Goal: Information Seeking & Learning: Check status

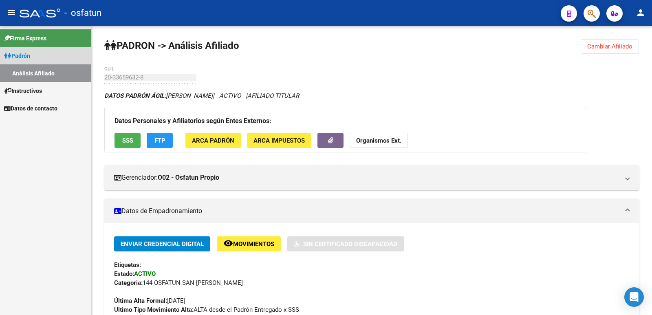
click at [53, 56] on link "Padrón" at bounding box center [45, 56] width 91 height 18
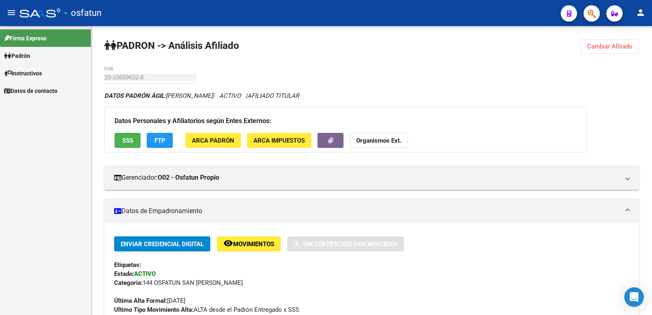
click at [57, 75] on mat-nav-list "Firma Express Padrón Análisis Afiliado Instructivos Datos de contacto" at bounding box center [45, 62] width 91 height 73
click at [591, 46] on span "Cambiar Afiliado" at bounding box center [609, 46] width 45 height 7
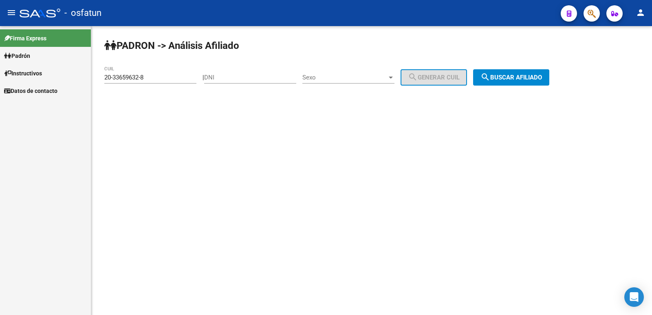
click at [270, 79] on input "DNI" at bounding box center [250, 77] width 92 height 7
paste input "37599819"
type input "37599819"
click at [322, 80] on span "Sexo" at bounding box center [344, 77] width 85 height 7
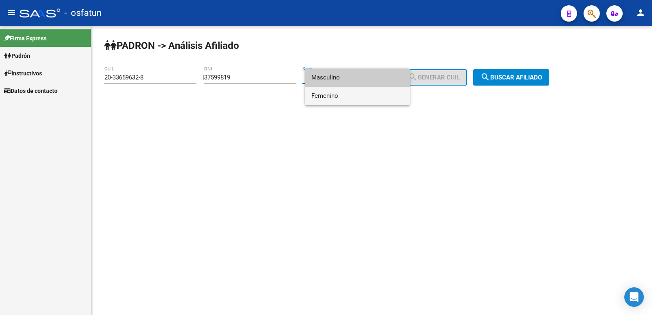
click at [340, 92] on span "Femenino" at bounding box center [357, 96] width 92 height 18
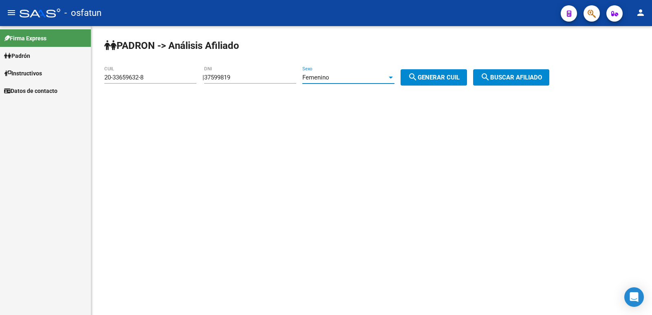
drag, startPoint x: 447, startPoint y: 84, endPoint x: 465, endPoint y: 84, distance: 17.9
click at [448, 84] on button "search Generar CUIL" at bounding box center [433, 77] width 66 height 16
type input "27-37599819-5"
click at [507, 71] on button "search Buscar afiliado" at bounding box center [511, 77] width 76 height 16
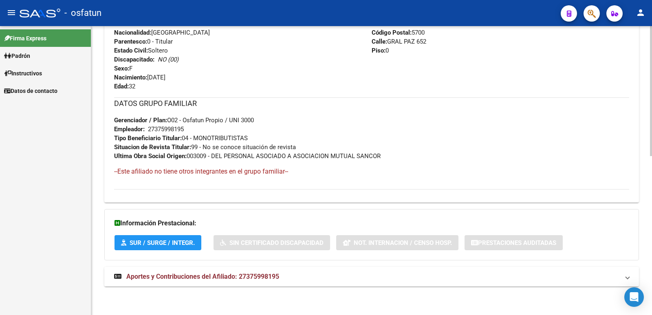
click at [220, 270] on mat-expansion-panel-header "Aportes y Contribuciones del Afiliado: 27375998195" at bounding box center [371, 277] width 534 height 20
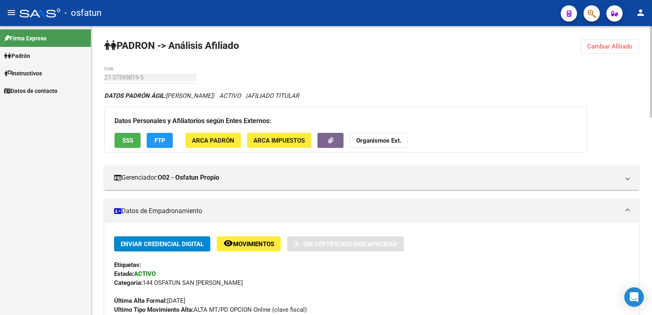
click at [595, 48] on span "Cambiar Afiliado" at bounding box center [609, 46] width 45 height 7
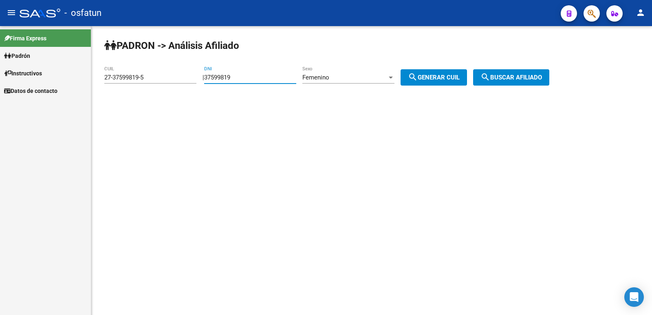
drag, startPoint x: 257, startPoint y: 78, endPoint x: 101, endPoint y: 110, distance: 159.2
click at [101, 110] on div "PADRON -> Análisis Afiliado 27-37599819-5 CUIL | 37599819 DNI Femenino Sexo sea…" at bounding box center [371, 69] width 561 height 86
paste input "1518282"
type input "31518282"
drag, startPoint x: 418, startPoint y: 78, endPoint x: 429, endPoint y: 79, distance: 11.1
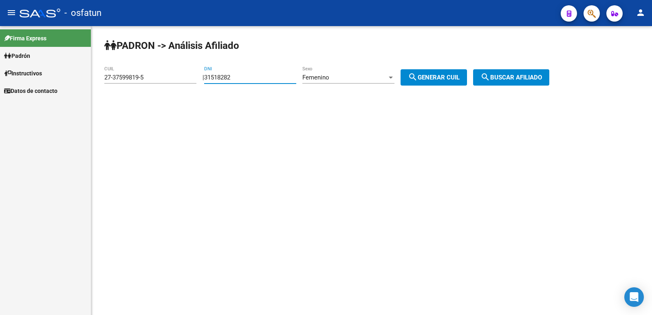
click at [418, 78] on mat-icon "search" at bounding box center [413, 77] width 10 height 10
type input "23-31518282-4"
click at [521, 81] on button "search Buscar afiliado" at bounding box center [511, 77] width 76 height 16
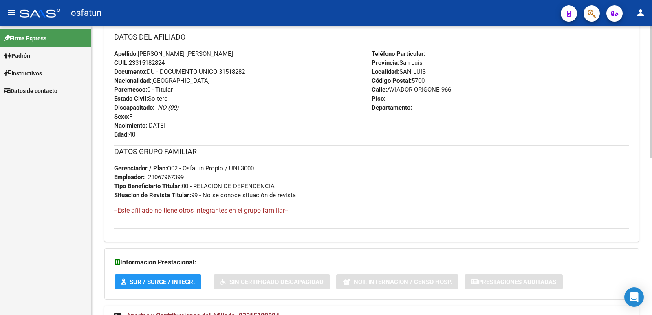
scroll to position [344, 0]
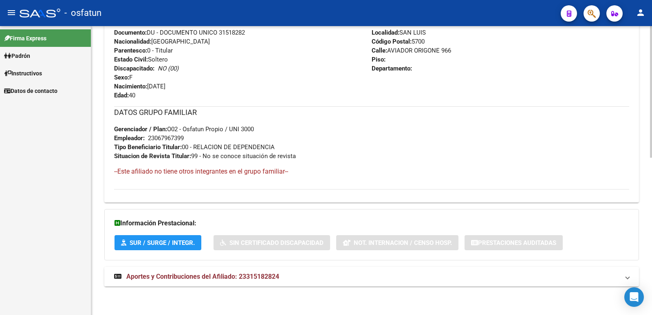
click at [194, 270] on mat-expansion-panel-header "Aportes y Contribuciones del Afiliado: 23315182824" at bounding box center [371, 277] width 534 height 20
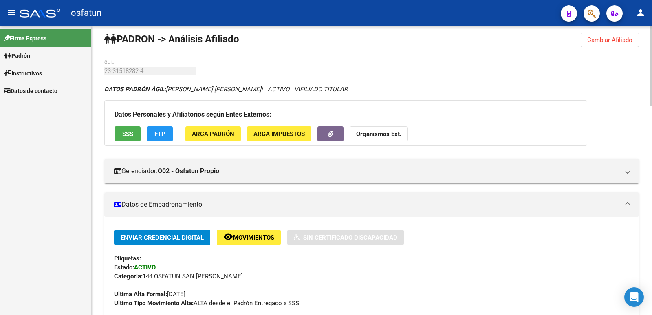
scroll to position [0, 0]
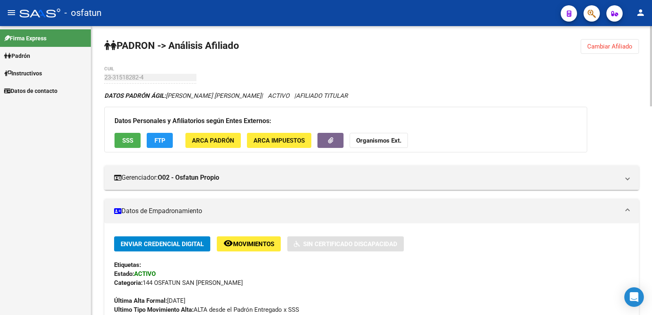
click at [584, 52] on button "Cambiar Afiliado" at bounding box center [609, 46] width 58 height 15
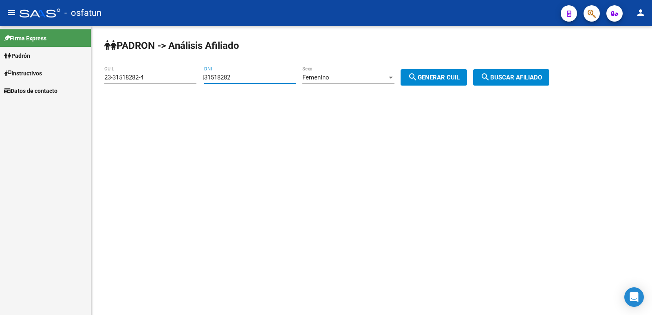
drag, startPoint x: 285, startPoint y: 76, endPoint x: 159, endPoint y: 91, distance: 126.7
click at [159, 81] on app-analisis-afiliado "PADRON -> Análisis Afiliado 23-31518282-4 CUIL | 31518282 DNI Femenino Sexo sea…" at bounding box center [329, 77] width 451 height 7
paste input "40722978"
type input "40722978"
drag, startPoint x: 446, startPoint y: 82, endPoint x: 525, endPoint y: 78, distance: 79.5
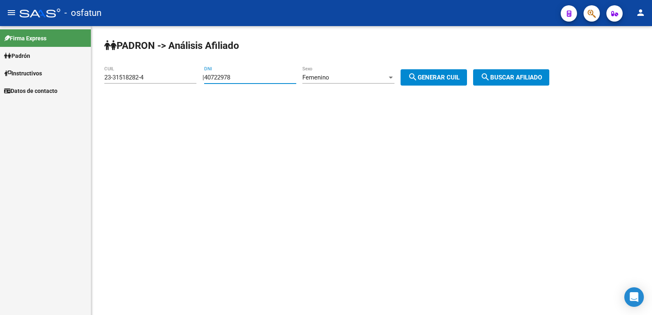
click at [449, 81] on button "search Generar CUIL" at bounding box center [433, 77] width 66 height 16
type input "27-40722978-4"
click at [528, 78] on span "search Buscar afiliado" at bounding box center [511, 77] width 62 height 7
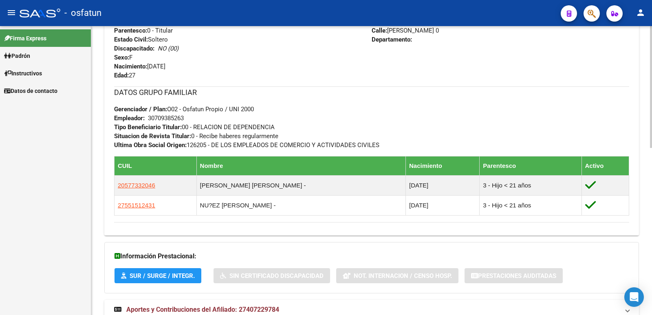
scroll to position [397, 0]
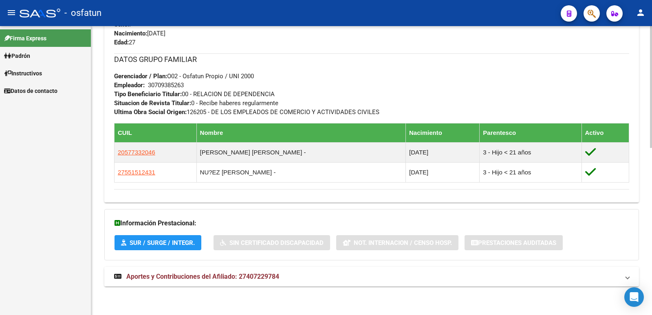
click at [188, 277] on span "Aportes y Contribuciones del Afiliado: 27407229784" at bounding box center [202, 277] width 153 height 8
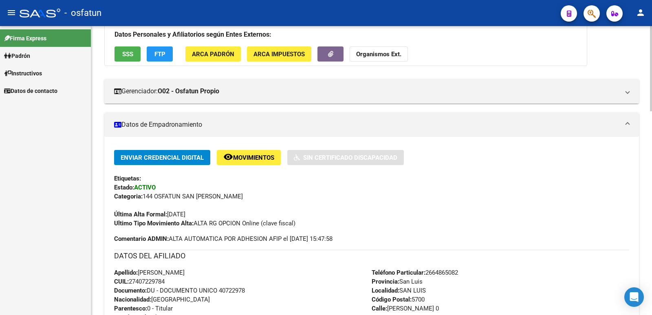
scroll to position [0, 0]
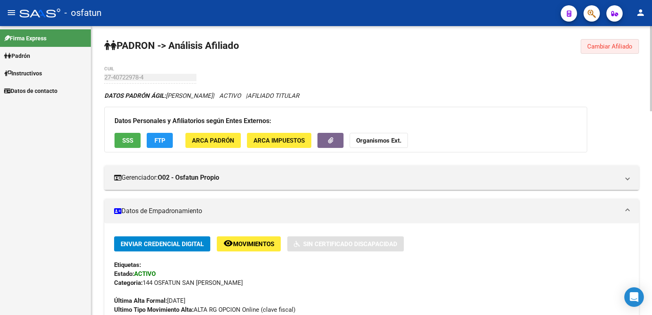
click at [590, 42] on button "Cambiar Afiliado" at bounding box center [609, 46] width 58 height 15
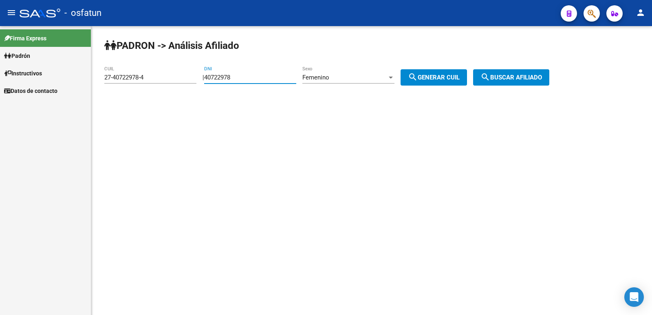
drag, startPoint x: 245, startPoint y: 75, endPoint x: 124, endPoint y: 99, distance: 123.3
click at [124, 99] on div "PADRON -> Análisis Afiliado 27-40722978-4 CUIL | 40722978 DNI Femenino Sexo sea…" at bounding box center [371, 69] width 561 height 86
paste input "3366808"
type input "33668088"
click at [448, 82] on button "search Generar CUIL" at bounding box center [433, 77] width 66 height 16
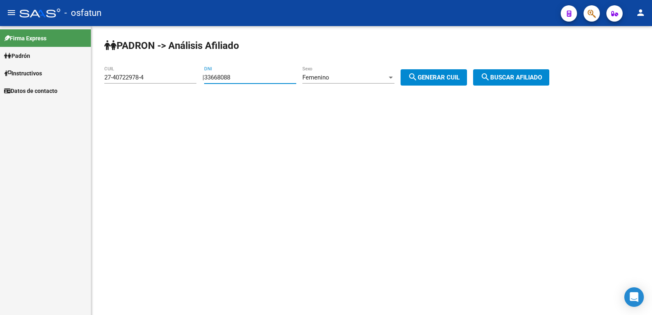
type input "27-33668088-9"
click at [516, 80] on span "search Buscar afiliado" at bounding box center [511, 77] width 62 height 7
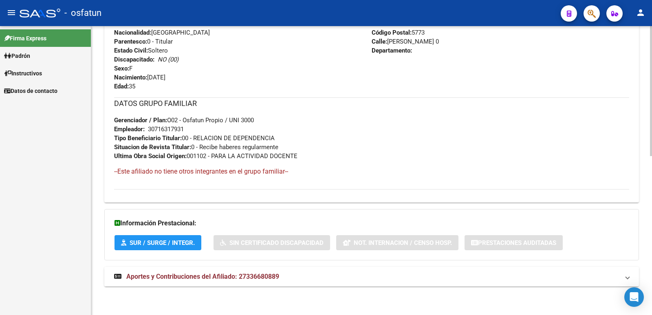
click at [176, 281] on mat-expansion-panel-header "Aportes y Contribuciones del Afiliado: 27336680889" at bounding box center [371, 277] width 534 height 20
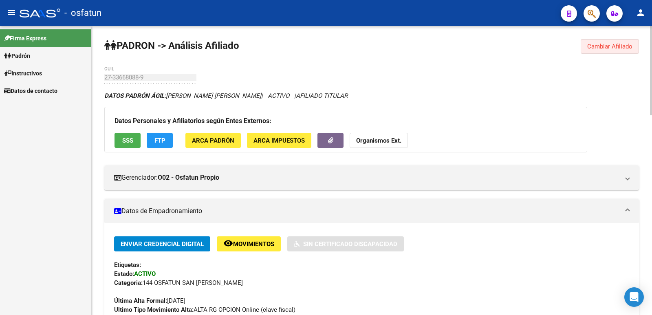
click at [594, 48] on span "Cambiar Afiliado" at bounding box center [609, 46] width 45 height 7
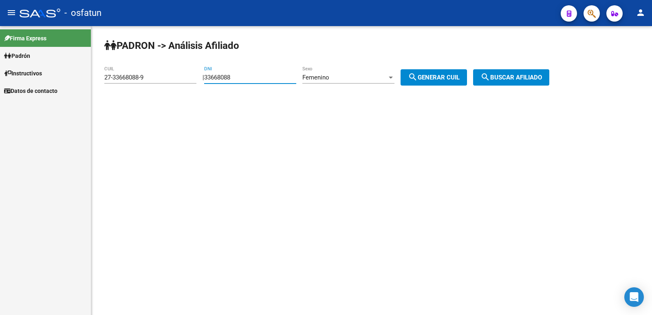
drag, startPoint x: 282, startPoint y: 78, endPoint x: 154, endPoint y: 96, distance: 130.0
click at [154, 96] on div "PADRON -> Análisis Afiliado 27-33668088-9 CUIL | 33668088 DNI Femenino Sexo sea…" at bounding box center [371, 69] width 561 height 86
paste input "26253592"
type input "26253592"
drag, startPoint x: 438, startPoint y: 80, endPoint x: 491, endPoint y: 89, distance: 54.4
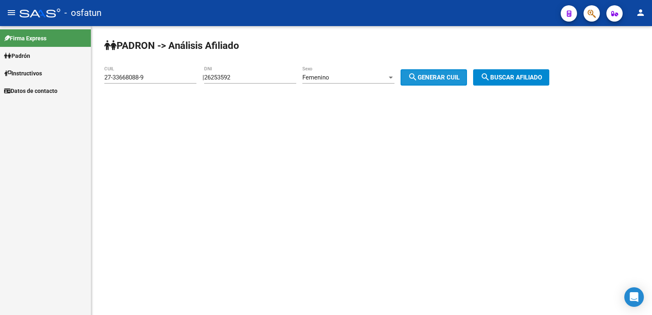
click at [438, 80] on span "search Generar CUIL" at bounding box center [434, 77] width 52 height 7
click at [505, 83] on button "search Buscar afiliado" at bounding box center [511, 77] width 76 height 16
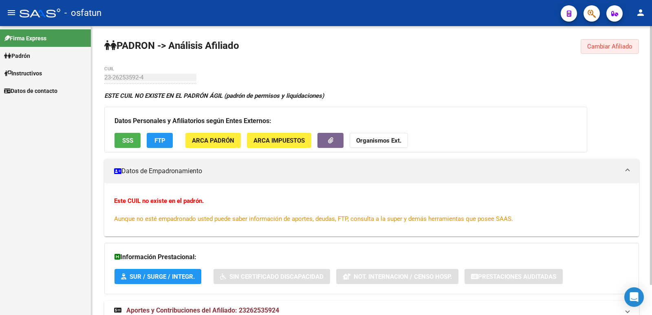
drag, startPoint x: 606, startPoint y: 47, endPoint x: 599, endPoint y: 47, distance: 7.3
click at [603, 47] on span "Cambiar Afiliado" at bounding box center [609, 46] width 45 height 7
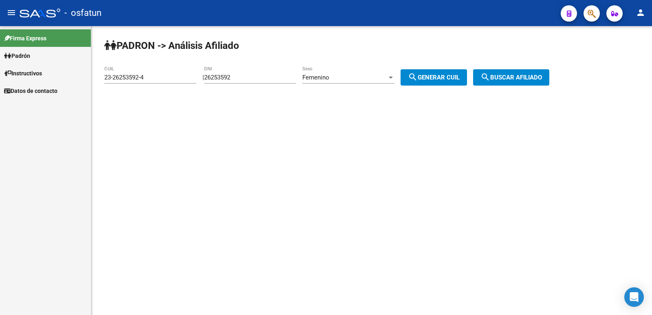
click at [367, 79] on div "Femenino" at bounding box center [344, 77] width 85 height 7
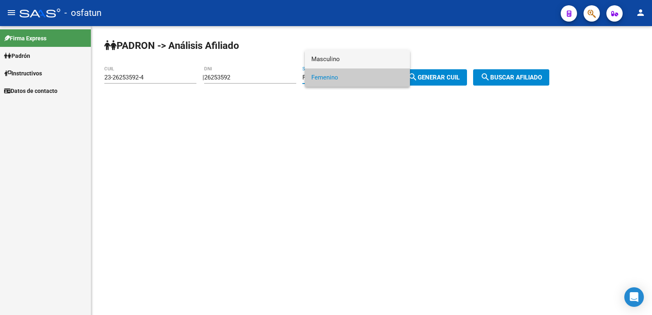
drag, startPoint x: 342, startPoint y: 60, endPoint x: 411, endPoint y: 76, distance: 71.4
click at [343, 60] on span "Masculino" at bounding box center [357, 59] width 92 height 18
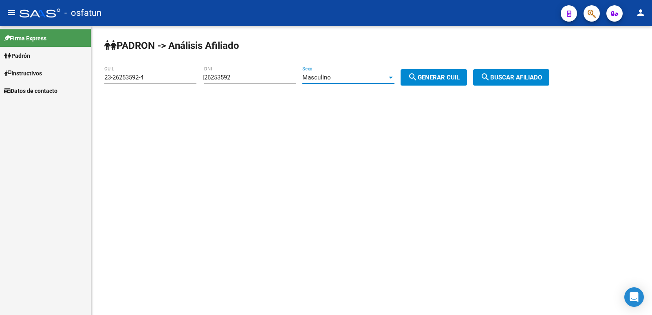
click at [435, 82] on button "search Generar CUIL" at bounding box center [433, 77] width 66 height 16
click at [514, 72] on button "search Buscar afiliado" at bounding box center [511, 77] width 76 height 16
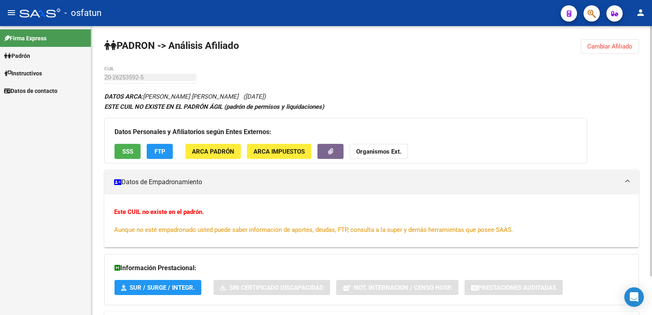
drag, startPoint x: 598, startPoint y: 46, endPoint x: 594, endPoint y: 46, distance: 4.2
click at [598, 46] on span "Cambiar Afiliado" at bounding box center [609, 46] width 45 height 7
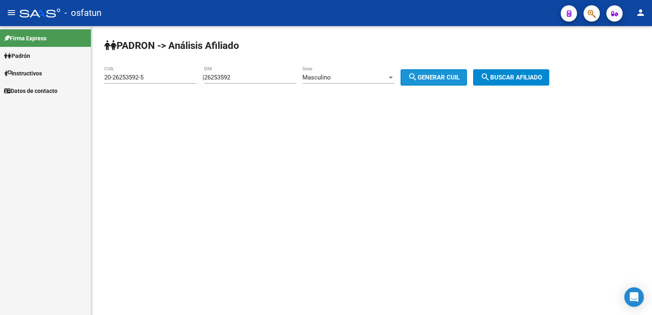
drag, startPoint x: 418, startPoint y: 76, endPoint x: 500, endPoint y: 76, distance: 81.9
click at [418, 76] on mat-icon "search" at bounding box center [413, 77] width 10 height 10
click at [502, 76] on span "search Buscar afiliado" at bounding box center [511, 77] width 62 height 7
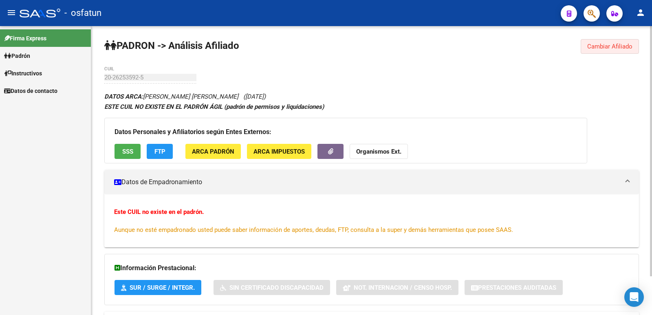
click at [595, 51] on button "Cambiar Afiliado" at bounding box center [609, 46] width 58 height 15
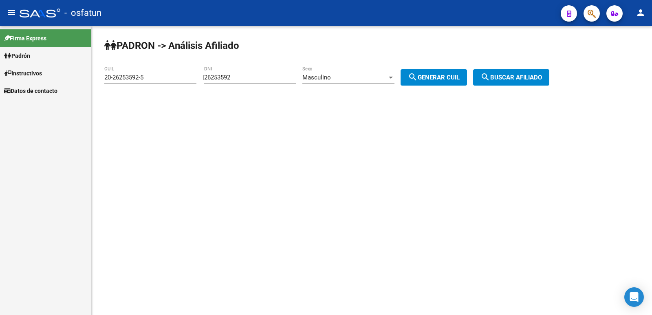
click at [110, 78] on input "20-26253592-5" at bounding box center [150, 77] width 92 height 7
type input "24-26253592-0"
click at [490, 79] on mat-icon "search" at bounding box center [485, 77] width 10 height 10
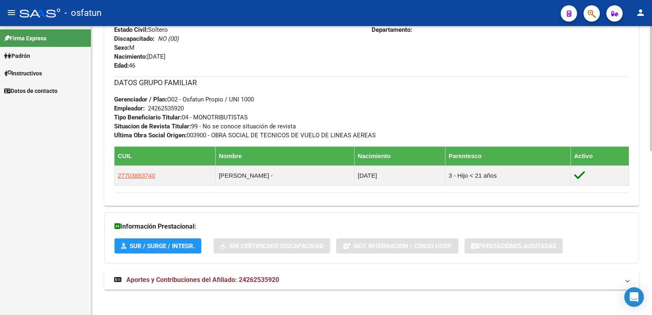
scroll to position [377, 0]
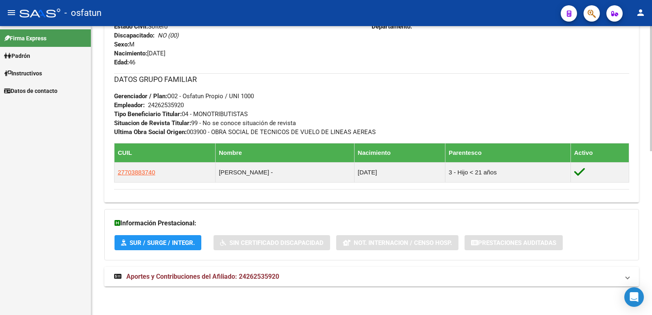
click at [256, 268] on mat-expansion-panel-header "Aportes y Contribuciones del Afiliado: 24262535920" at bounding box center [371, 277] width 534 height 20
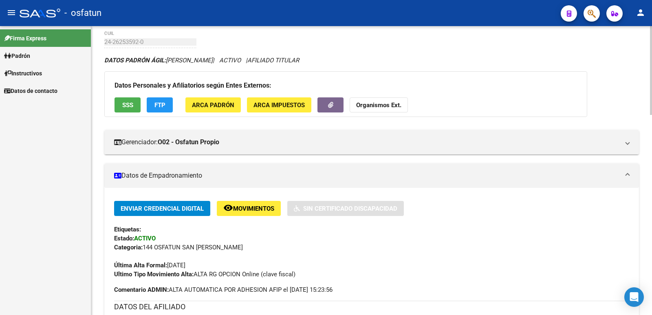
scroll to position [0, 0]
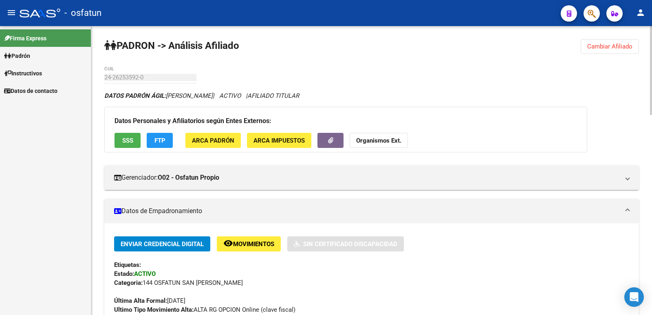
click at [593, 53] on button "Cambiar Afiliado" at bounding box center [609, 46] width 58 height 15
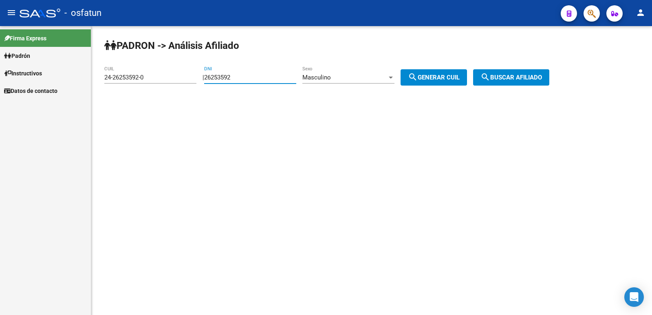
drag, startPoint x: 229, startPoint y: 79, endPoint x: 166, endPoint y: 79, distance: 63.1
click at [166, 79] on app-analisis-afiliado "PADRON -> Análisis Afiliado 24-26253592-0 CUIL | 26253592 DNI Masculino Sexo se…" at bounding box center [329, 77] width 451 height 7
paste input "4681225"
type input "24681225"
click at [440, 77] on span "search Generar CUIL" at bounding box center [434, 77] width 52 height 7
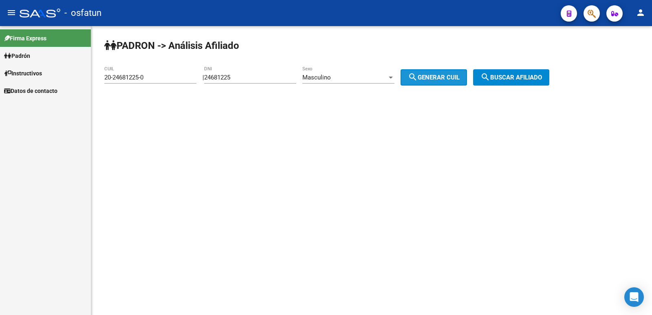
click at [525, 76] on span "search Buscar afiliado" at bounding box center [511, 77] width 62 height 7
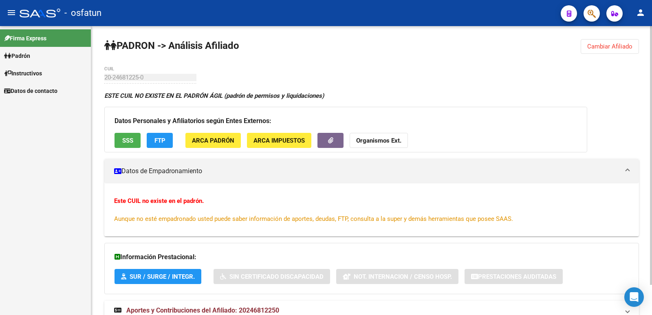
click at [596, 50] on span "Cambiar Afiliado" at bounding box center [609, 46] width 45 height 7
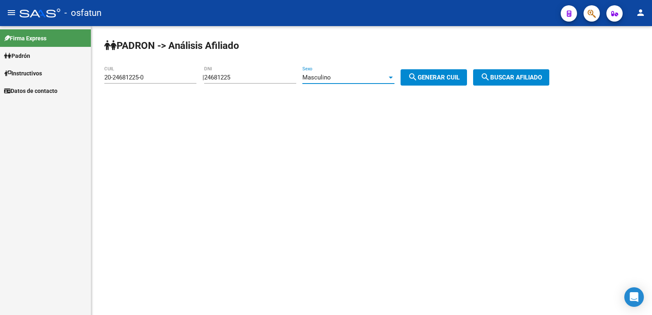
click at [362, 76] on div "Masculino" at bounding box center [344, 77] width 85 height 7
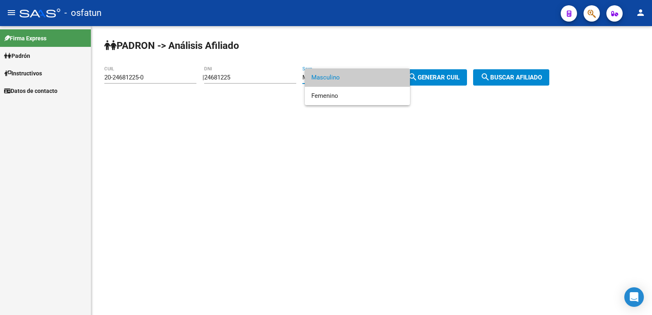
click at [363, 80] on span "Masculino" at bounding box center [357, 77] width 92 height 18
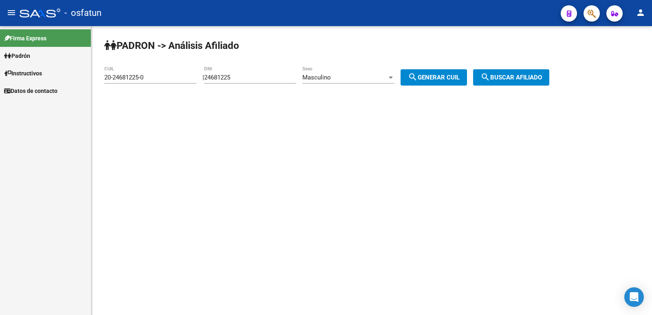
click at [362, 82] on div "Masculino Sexo" at bounding box center [348, 75] width 92 height 18
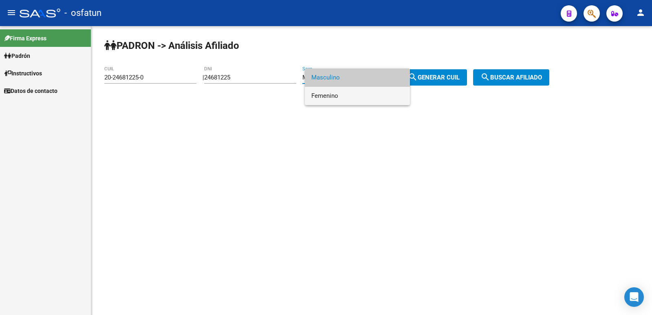
click at [356, 97] on span "Femenino" at bounding box center [357, 96] width 92 height 18
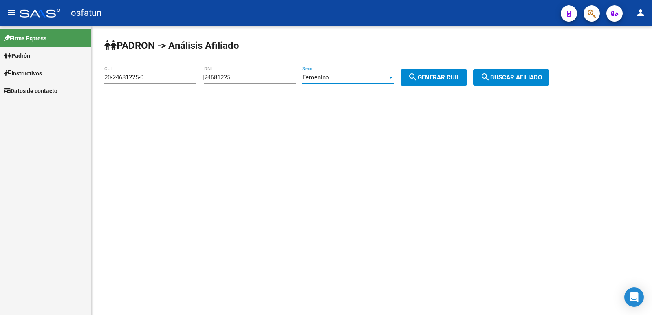
click at [440, 88] on div "PADRON -> Análisis Afiliado 20-24681225-0 CUIL | 24681225 DNI Femenino Sexo sea…" at bounding box center [371, 69] width 561 height 86
click at [444, 82] on button "search Generar CUIL" at bounding box center [433, 77] width 66 height 16
type input "27-24681225-5"
click at [527, 73] on button "search Buscar afiliado" at bounding box center [511, 77] width 76 height 16
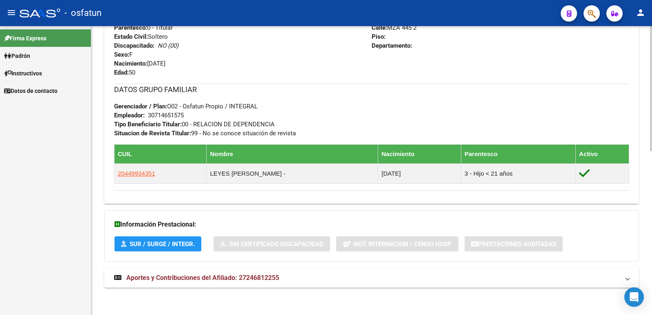
scroll to position [377, 0]
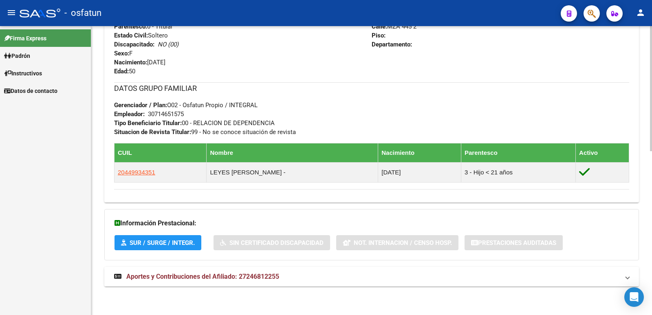
click at [189, 276] on span "Aportes y Contribuciones del Afiliado: 27246812255" at bounding box center [202, 277] width 153 height 8
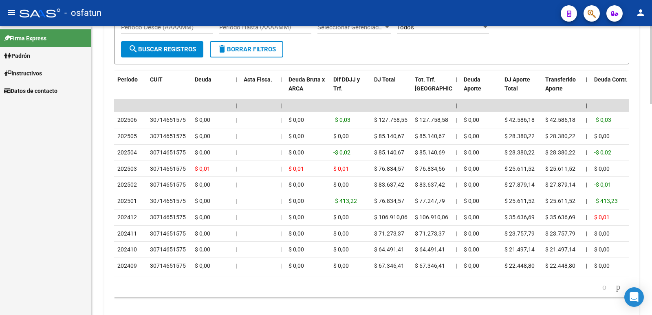
scroll to position [785, 0]
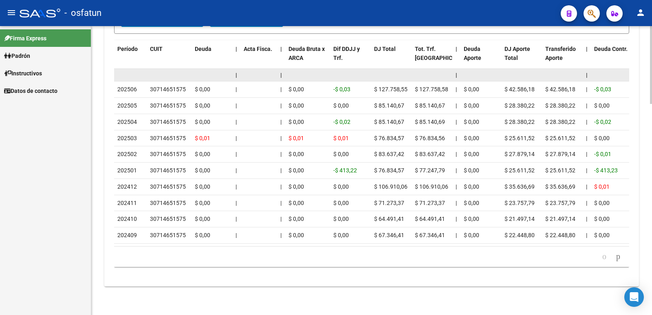
click at [514, 69] on datatable-body-cell at bounding box center [521, 75] width 41 height 13
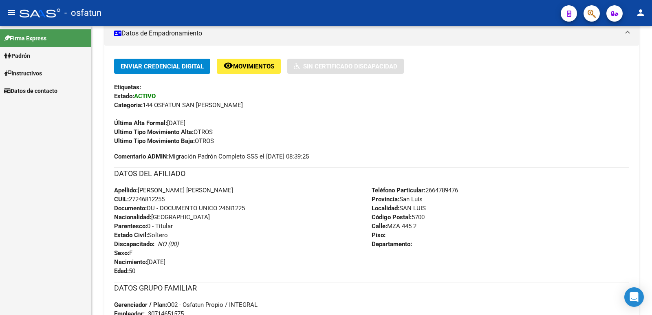
scroll to position [134, 0]
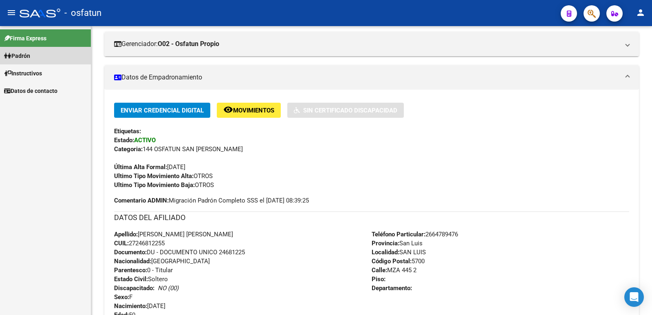
click at [77, 63] on link "Padrón" at bounding box center [45, 56] width 91 height 18
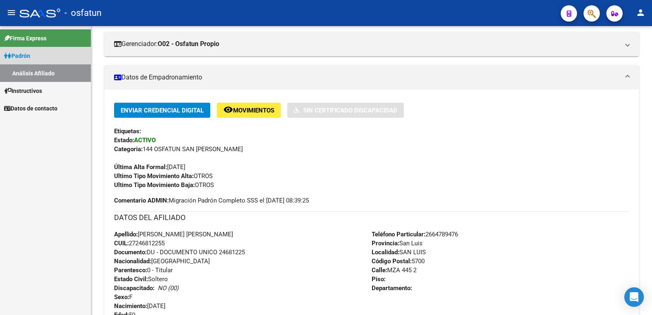
click at [83, 73] on link "Análisis Afiliado" at bounding box center [45, 73] width 91 height 18
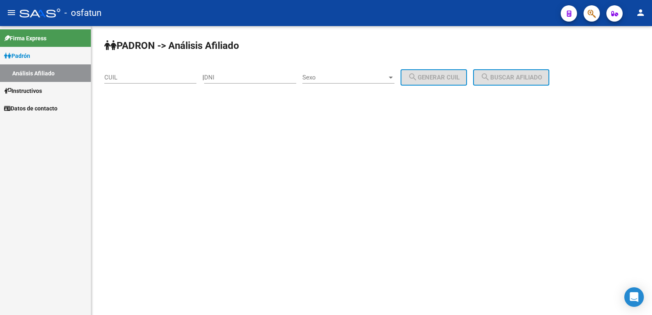
click at [252, 84] on div "DNI" at bounding box center [250, 78] width 92 height 25
click at [251, 78] on input "DNI" at bounding box center [250, 77] width 92 height 7
paste input "24681225"
type input "24681225"
click at [345, 80] on span "Sexo" at bounding box center [344, 77] width 85 height 7
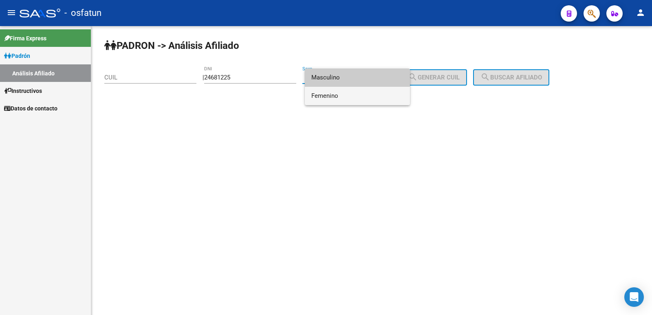
click at [352, 95] on span "Femenino" at bounding box center [357, 96] width 92 height 18
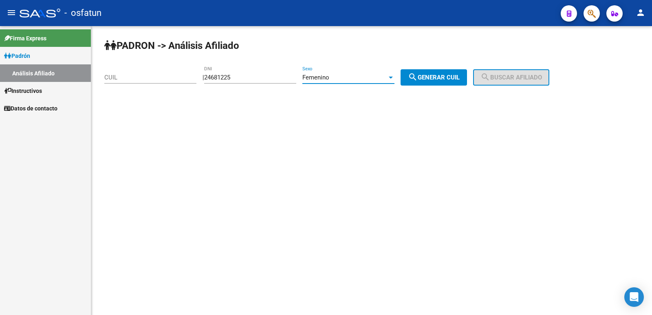
click at [347, 78] on div "Femenino" at bounding box center [344, 77] width 85 height 7
click at [354, 84] on span "Femenino" at bounding box center [357, 77] width 92 height 18
click at [418, 78] on mat-icon "search" at bounding box center [413, 77] width 10 height 10
type input "27-24681225-5"
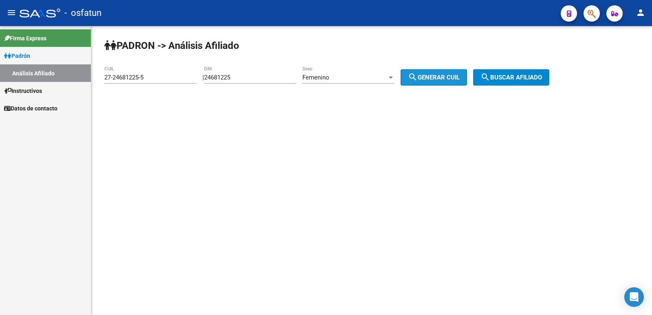
click at [504, 73] on button "search Buscar afiliado" at bounding box center [511, 77] width 76 height 16
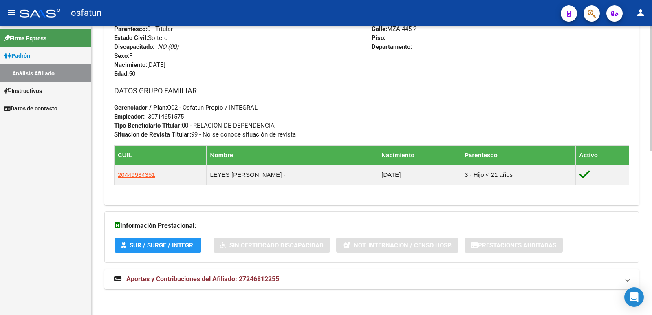
scroll to position [377, 0]
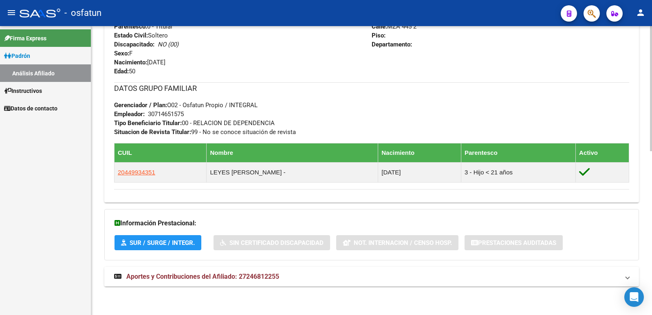
click at [196, 284] on mat-expansion-panel-header "Aportes y Contribuciones del Afiliado: 27246812255" at bounding box center [371, 277] width 534 height 20
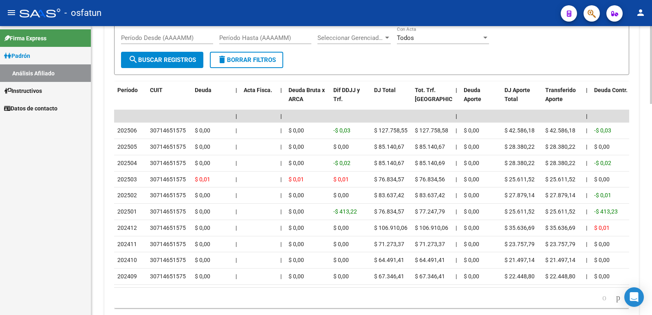
scroll to position [785, 0]
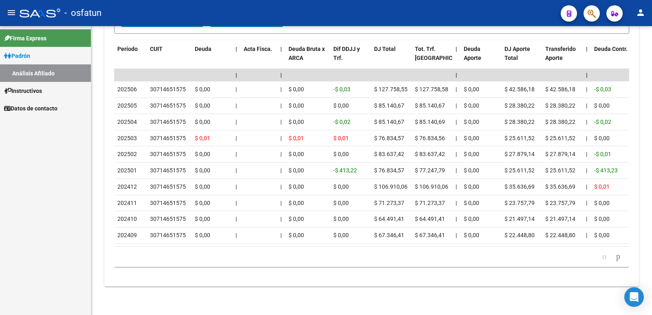
click at [59, 58] on link "Padrón" at bounding box center [45, 56] width 91 height 18
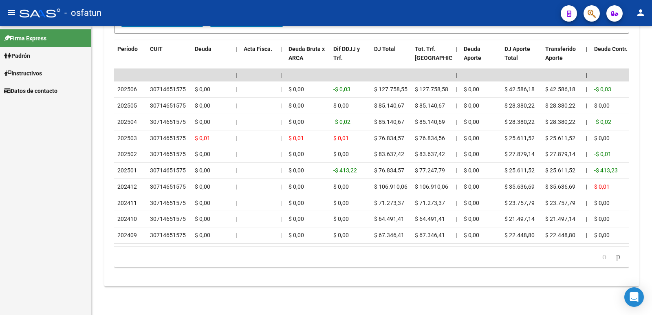
click at [59, 73] on link "Instructivos" at bounding box center [45, 73] width 91 height 18
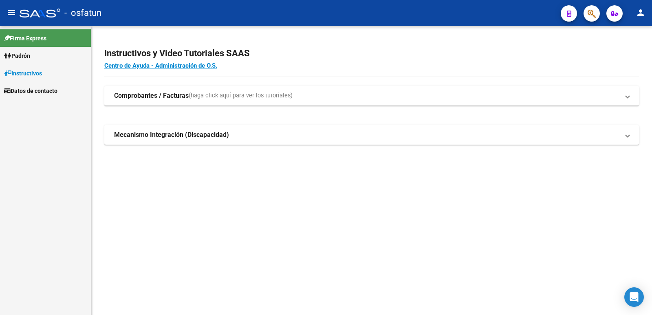
click at [56, 55] on link "Padrón" at bounding box center [45, 56] width 91 height 18
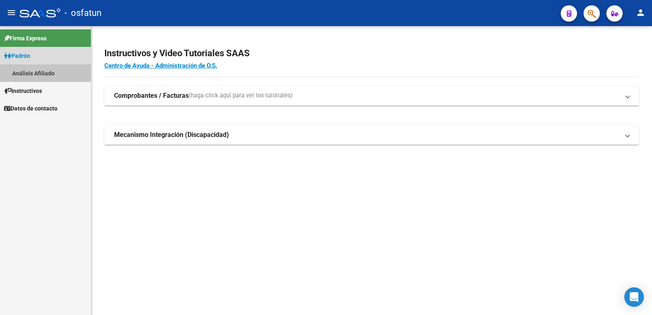
click at [58, 72] on link "Análisis Afiliado" at bounding box center [45, 73] width 91 height 18
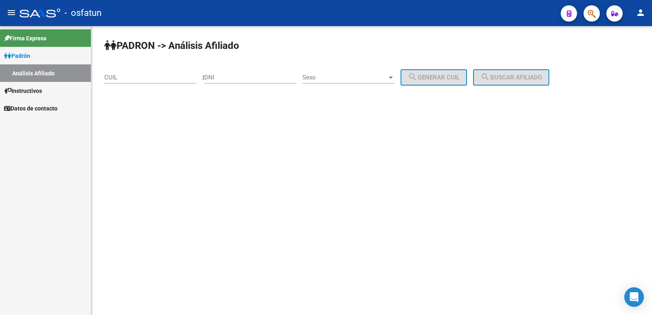
drag, startPoint x: 237, startPoint y: 84, endPoint x: 235, endPoint y: 77, distance: 7.4
click at [236, 82] on div "DNI" at bounding box center [250, 78] width 92 height 25
click at [235, 77] on input "DNI" at bounding box center [250, 77] width 92 height 7
paste input "28926228"
type input "28926228"
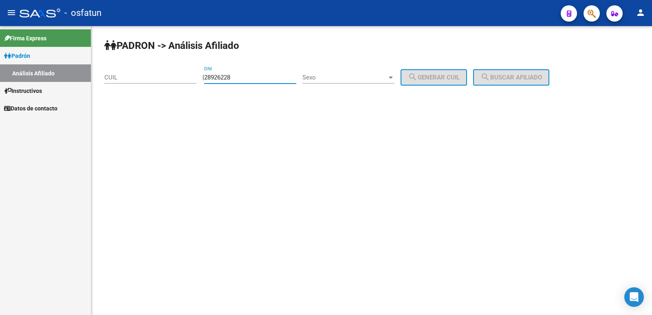
click at [348, 68] on div "Sexo Sexo" at bounding box center [348, 75] width 92 height 18
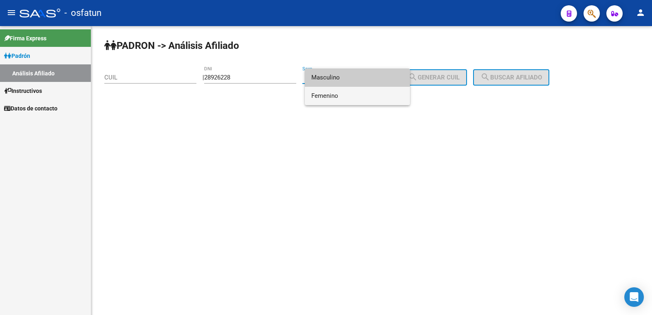
drag, startPoint x: 349, startPoint y: 95, endPoint x: 358, endPoint y: 93, distance: 9.5
click at [350, 95] on span "Femenino" at bounding box center [357, 96] width 92 height 18
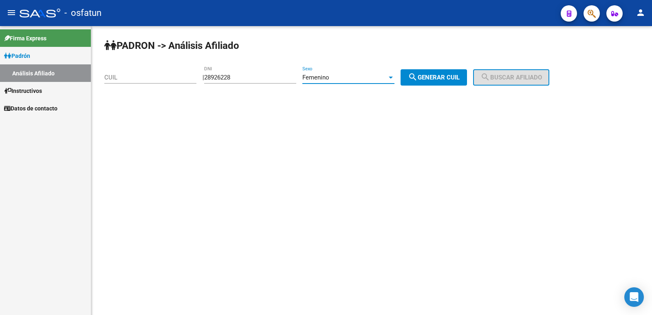
click at [415, 75] on button "search Generar CUIL" at bounding box center [433, 77] width 66 height 16
type input "27-28926228-3"
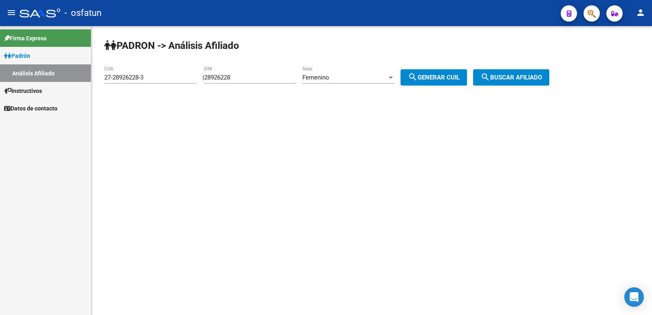
click at [490, 77] on mat-icon "search" at bounding box center [485, 77] width 10 height 10
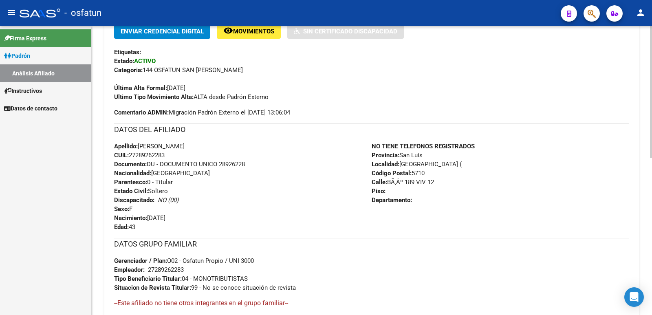
scroll to position [344, 0]
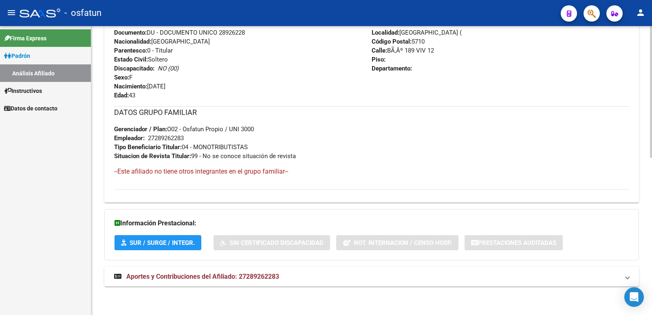
drag, startPoint x: 234, startPoint y: 274, endPoint x: 207, endPoint y: 207, distance: 72.9
click at [234, 275] on span "Aportes y Contribuciones del Afiliado: 27289262283" at bounding box center [202, 277] width 153 height 8
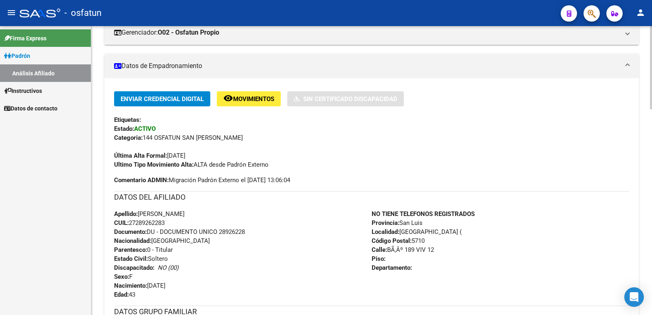
scroll to position [0, 0]
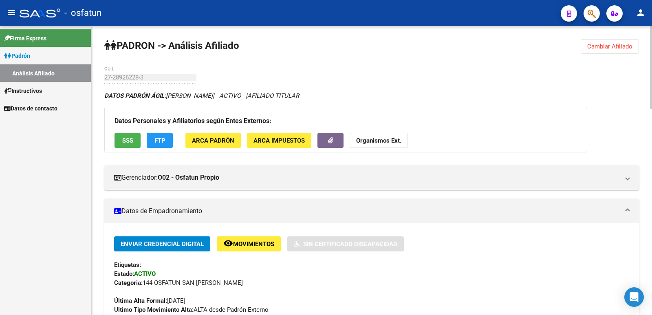
click at [591, 48] on span "Cambiar Afiliado" at bounding box center [609, 46] width 45 height 7
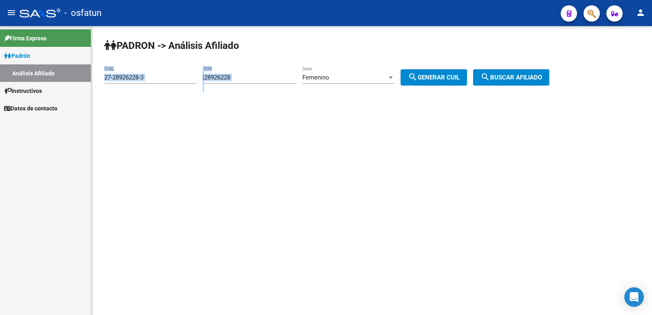
drag, startPoint x: 306, startPoint y: 79, endPoint x: 237, endPoint y: 75, distance: 68.6
click at [200, 79] on app-analisis-afiliado "PADRON -> Análisis Afiliado 27-28926228-3 CUIL | 28926228 DNI Femenino Sexo sea…" at bounding box center [329, 77] width 451 height 7
click at [265, 74] on input "28926228" at bounding box center [250, 77] width 92 height 7
drag, startPoint x: 245, startPoint y: 80, endPoint x: 187, endPoint y: 85, distance: 58.5
click at [179, 81] on app-analisis-afiliado "PADRON -> Análisis Afiliado 27-28926228-3 CUIL | 28926228 DNI Femenino Sexo sea…" at bounding box center [329, 77] width 451 height 7
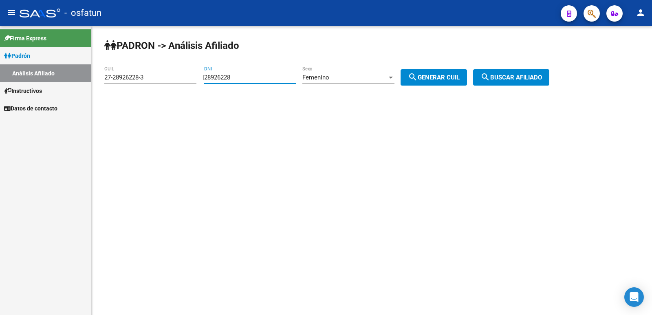
paste input "35765023"
type input "35765023"
click at [408, 77] on div "| 35765023 DNI Femenino Sexo search Generar CUIL" at bounding box center [337, 77] width 270 height 7
drag, startPoint x: 466, startPoint y: 83, endPoint x: 487, endPoint y: 80, distance: 20.9
click at [467, 83] on button "search Generar CUIL" at bounding box center [433, 77] width 66 height 16
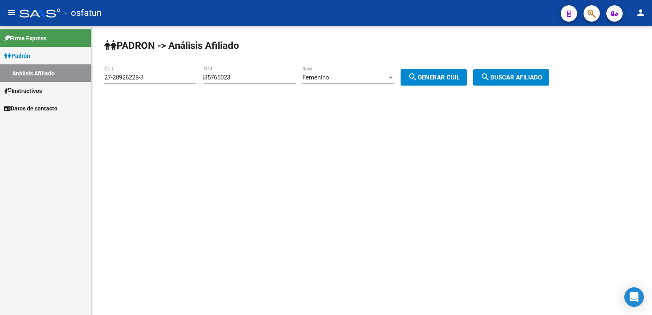
type input "27-35765023-8"
click at [490, 79] on mat-icon "search" at bounding box center [485, 77] width 10 height 10
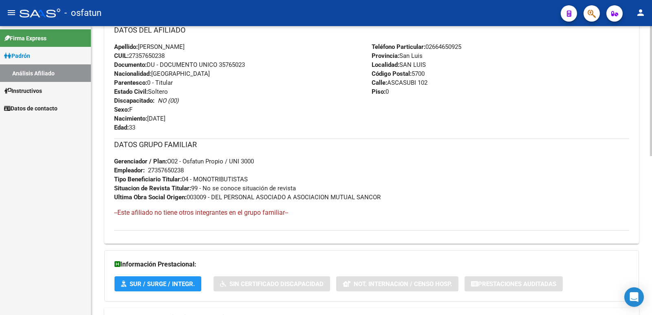
scroll to position [353, 0]
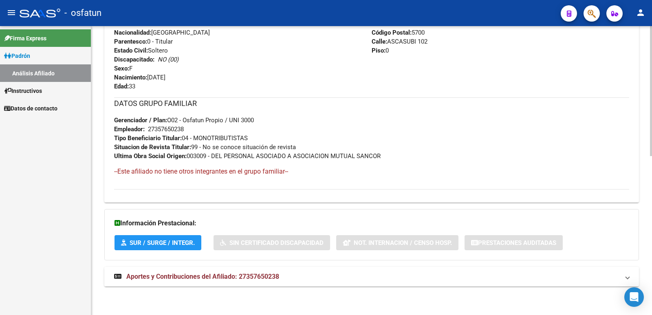
click at [226, 269] on mat-expansion-panel-header "Aportes y Contribuciones del Afiliado: 27357650238" at bounding box center [371, 277] width 534 height 20
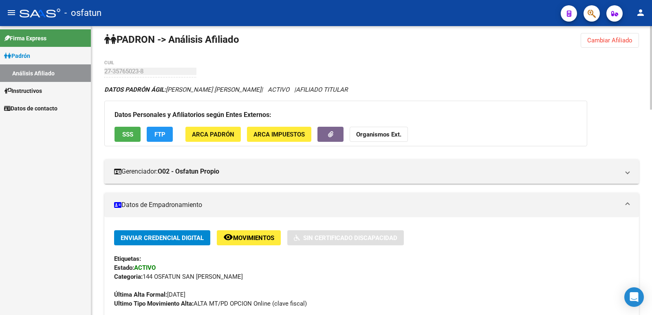
scroll to position [0, 0]
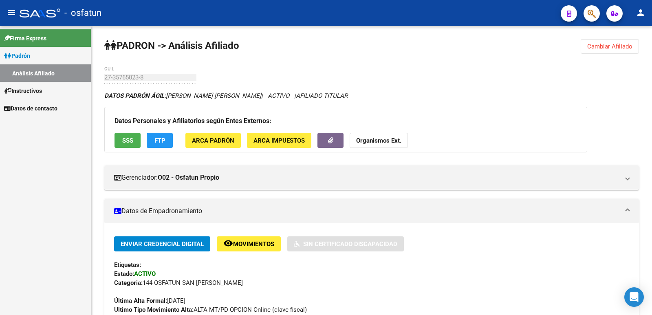
drag, startPoint x: 56, startPoint y: 57, endPoint x: 67, endPoint y: 58, distance: 11.0
click at [57, 57] on link "Padrón" at bounding box center [45, 56] width 91 height 18
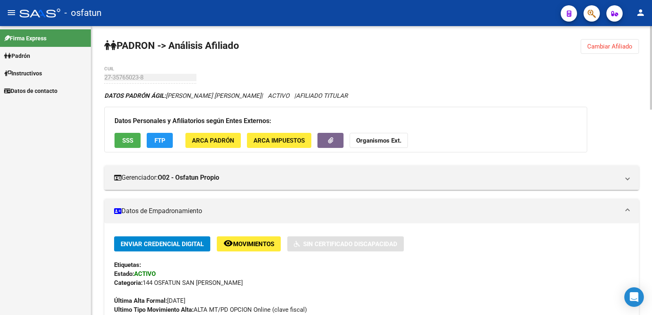
click at [599, 48] on span "Cambiar Afiliado" at bounding box center [609, 46] width 45 height 7
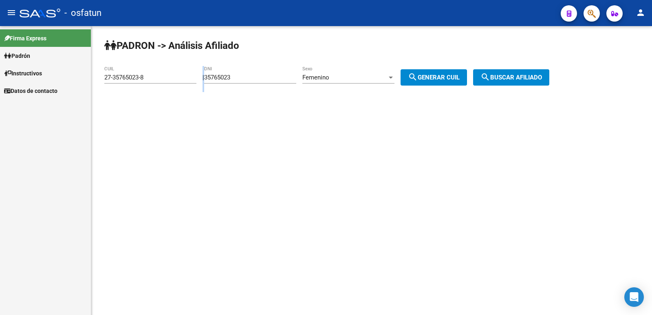
drag, startPoint x: 258, startPoint y: 83, endPoint x: 243, endPoint y: 78, distance: 15.8
click at [176, 81] on app-analisis-afiliado "PADRON -> Análisis Afiliado 27-35765023-8 CUIL | 35765023 DNI Femenino Sexo sea…" at bounding box center [329, 77] width 451 height 7
click at [253, 78] on input "35765023" at bounding box center [250, 77] width 92 height 7
drag, startPoint x: 258, startPoint y: 79, endPoint x: 100, endPoint y: 93, distance: 158.7
click at [100, 93] on div "PADRON -> Análisis Afiliado 27-35765023-8 CUIL | 35765023 DNI Femenino Sexo sea…" at bounding box center [371, 69] width 561 height 86
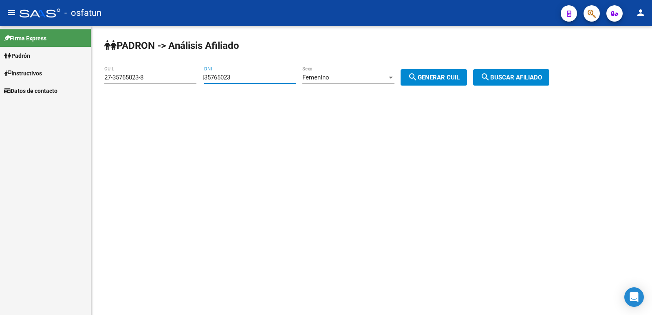
paste input "24789986"
type input "24789986"
click at [354, 85] on div "Femenino Sexo" at bounding box center [348, 78] width 92 height 25
click at [350, 80] on div "Femenino" at bounding box center [344, 77] width 85 height 7
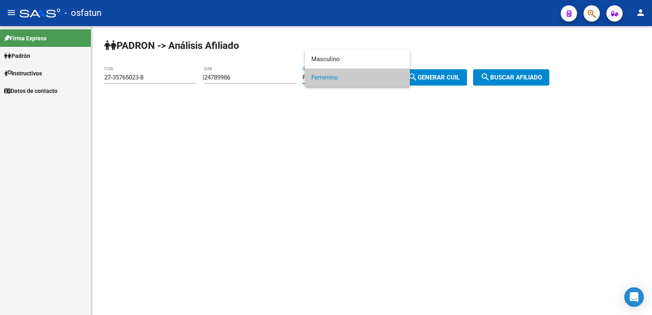
drag, startPoint x: 347, startPoint y: 80, endPoint x: 400, endPoint y: 77, distance: 52.2
click at [351, 80] on span "Femenino" at bounding box center [357, 77] width 92 height 18
click at [394, 77] on div at bounding box center [390, 77] width 7 height 7
drag, startPoint x: 424, startPoint y: 77, endPoint x: 430, endPoint y: 77, distance: 6.1
click at [424, 77] on div at bounding box center [326, 157] width 652 height 315
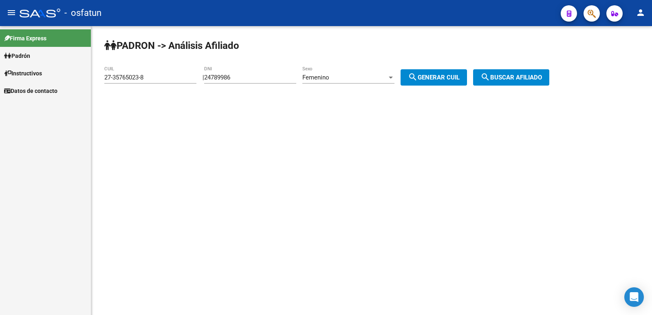
click at [449, 77] on span "search Generar CUIL" at bounding box center [434, 77] width 52 height 7
type input "27-24789986-9"
click at [510, 77] on span "search Buscar afiliado" at bounding box center [511, 77] width 62 height 7
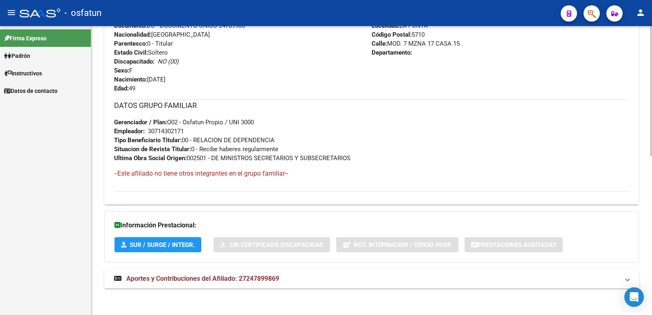
scroll to position [353, 0]
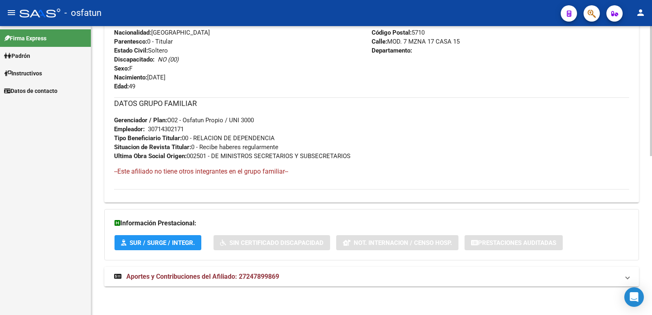
click at [217, 273] on span "Aportes y Contribuciones del Afiliado: 27247899869" at bounding box center [202, 277] width 153 height 8
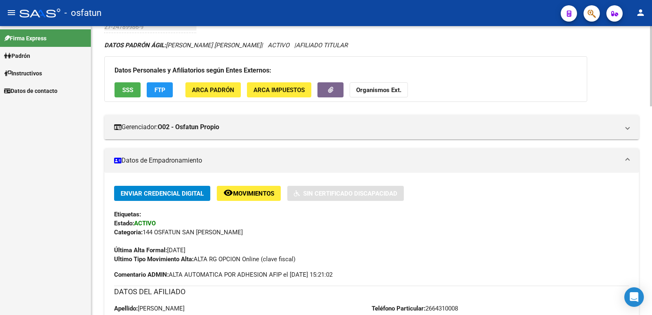
scroll to position [0, 0]
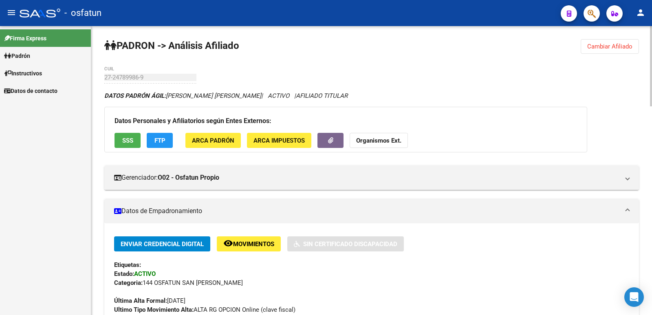
click at [603, 52] on button "Cambiar Afiliado" at bounding box center [609, 46] width 58 height 15
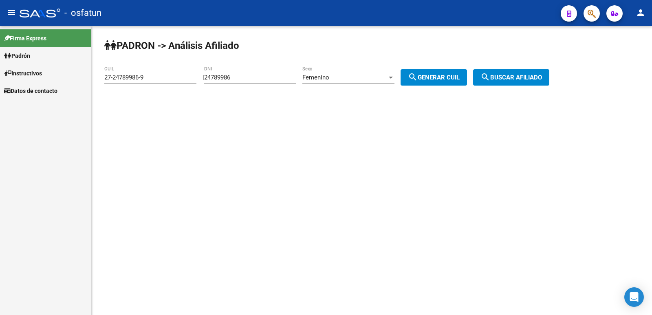
drag, startPoint x: 267, startPoint y: 79, endPoint x: 111, endPoint y: 93, distance: 156.3
click at [115, 92] on div "PADRON -> Análisis Afiliado 27-24789986-9 CUIL | 24789986 DNI Femenino Sexo sea…" at bounding box center [371, 69] width 561 height 86
paste input "32410355"
type input "32410355"
click at [379, 79] on div "Femenino" at bounding box center [344, 77] width 85 height 7
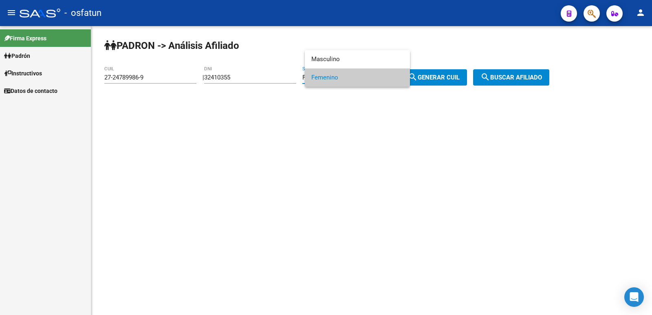
click at [445, 77] on div at bounding box center [326, 157] width 652 height 315
click at [459, 80] on span "search Generar CUIL" at bounding box center [434, 77] width 52 height 7
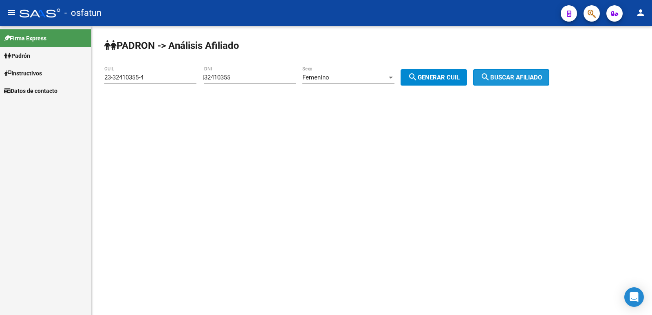
click at [503, 78] on span "search Buscar afiliado" at bounding box center [511, 77] width 62 height 7
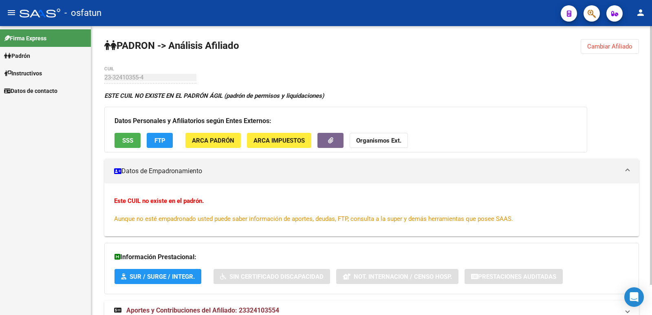
click at [605, 46] on span "Cambiar Afiliado" at bounding box center [609, 46] width 45 height 7
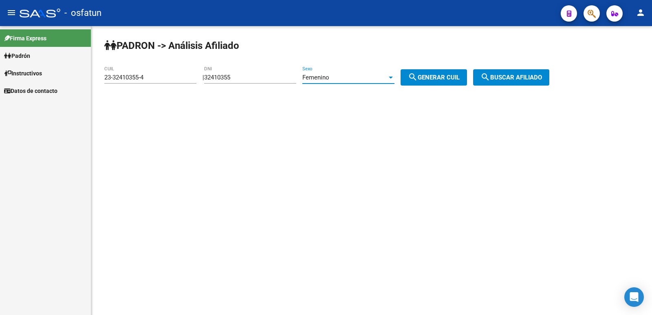
click at [350, 75] on div "Femenino" at bounding box center [344, 77] width 85 height 7
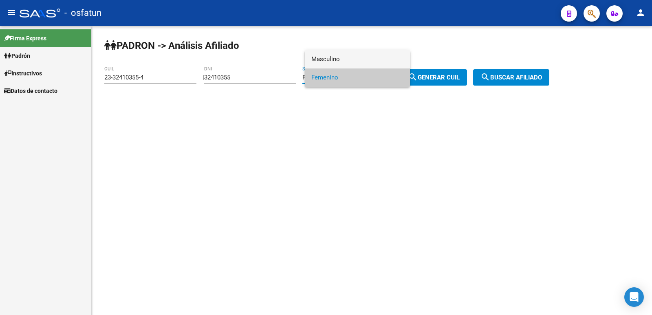
drag, startPoint x: 355, startPoint y: 58, endPoint x: 420, endPoint y: 70, distance: 65.6
click at [358, 58] on span "Masculino" at bounding box center [357, 59] width 92 height 18
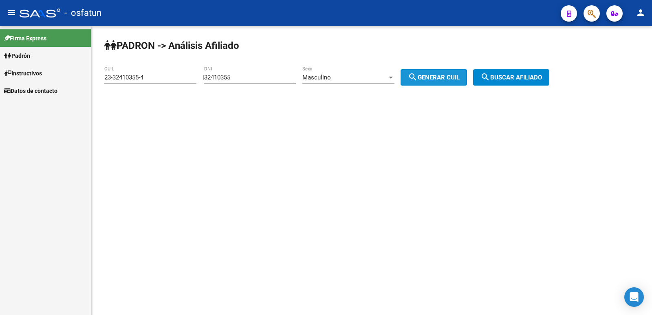
drag, startPoint x: 448, startPoint y: 82, endPoint x: 536, endPoint y: 79, distance: 88.8
click at [449, 82] on button "search Generar CUIL" at bounding box center [433, 77] width 66 height 16
type input "20-32410355-5"
click at [542, 79] on span "search Buscar afiliado" at bounding box center [511, 77] width 62 height 7
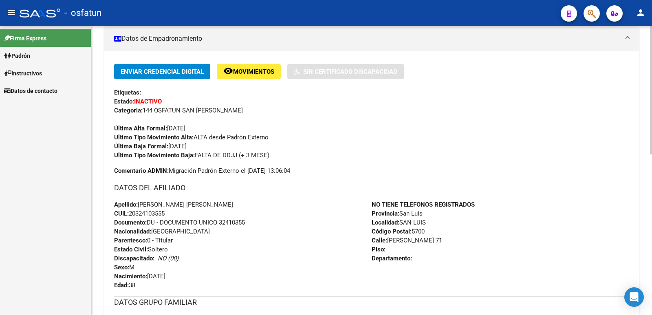
scroll to position [362, 0]
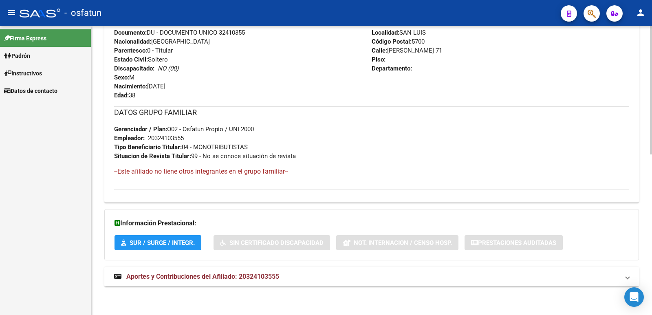
click at [232, 267] on mat-expansion-panel-header "Aportes y Contribuciones del Afiliado: 20324103555" at bounding box center [371, 277] width 534 height 20
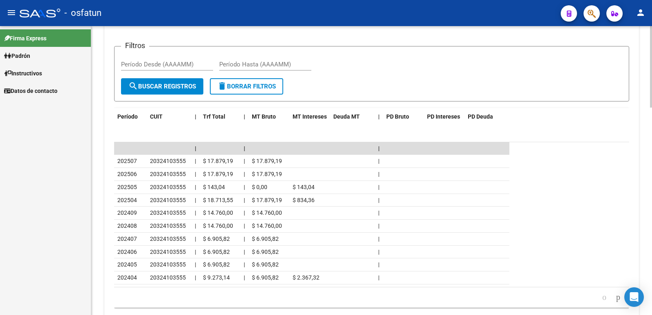
scroll to position [733, 0]
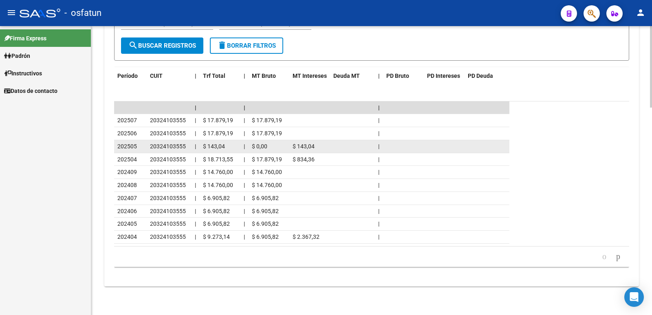
click at [242, 148] on datatable-body-cell "|" at bounding box center [244, 146] width 8 height 13
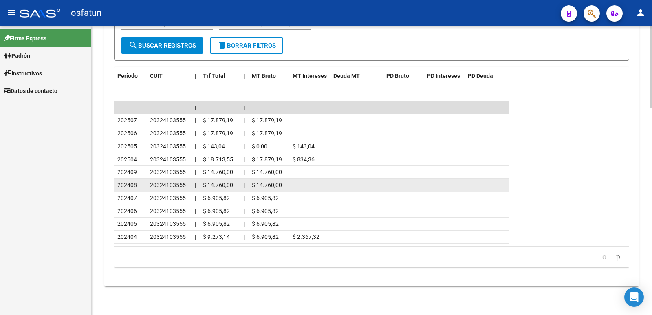
click at [278, 179] on datatable-body-cell "$ 14.760,00" at bounding box center [268, 185] width 41 height 13
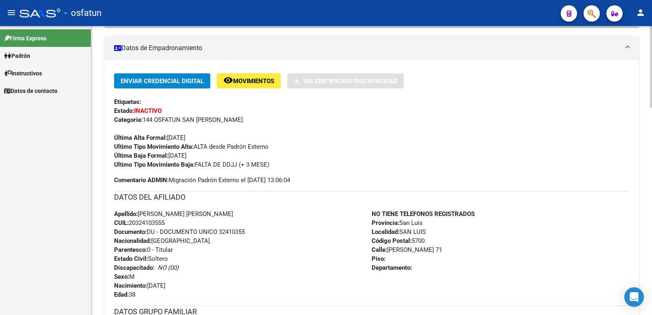
scroll to position [0, 0]
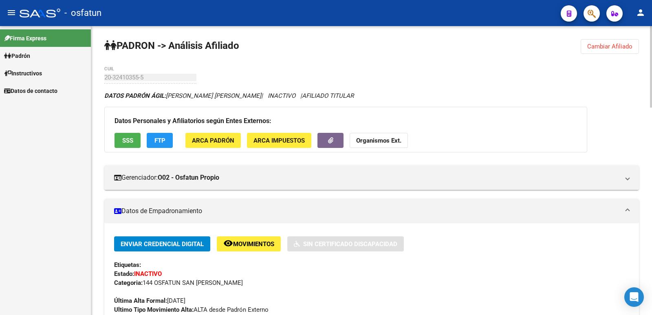
click at [595, 44] on span "Cambiar Afiliado" at bounding box center [609, 46] width 45 height 7
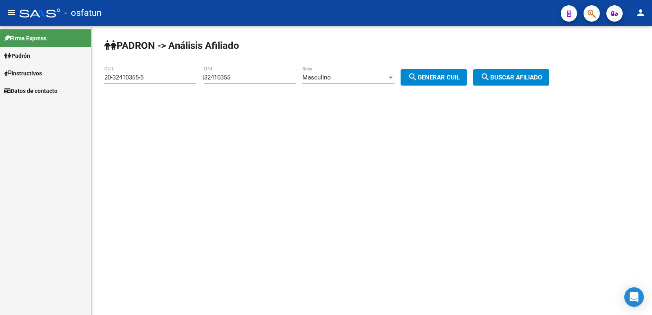
drag, startPoint x: 259, startPoint y: 75, endPoint x: 130, endPoint y: 82, distance: 129.4
click at [130, 81] on app-analisis-afiliado "PADRON -> Análisis Afiliado 20-32410355-5 CUIL | 32410355 DNI Masculino Sexo se…" at bounding box center [329, 77] width 451 height 7
paste input "9172384"
type input "39172384"
click at [364, 79] on div "Masculino" at bounding box center [344, 77] width 85 height 7
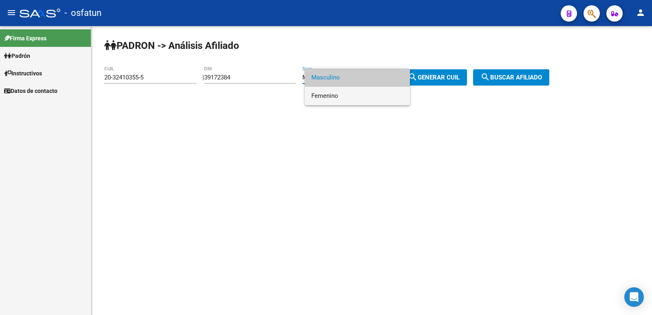
drag, startPoint x: 361, startPoint y: 95, endPoint x: 416, endPoint y: 90, distance: 55.2
click at [362, 95] on span "Femenino" at bounding box center [357, 96] width 92 height 18
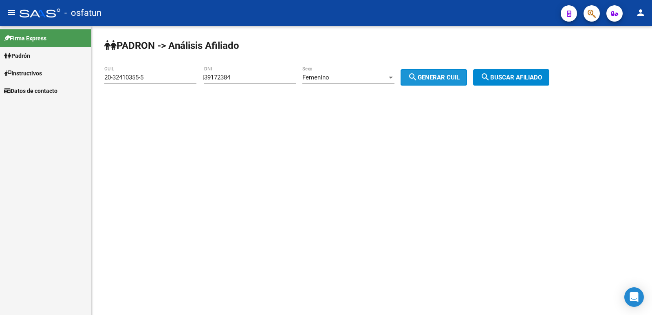
drag, startPoint x: 423, startPoint y: 82, endPoint x: 462, endPoint y: 81, distance: 38.7
click at [424, 82] on button "search Generar CUIL" at bounding box center [433, 77] width 66 height 16
type input "27-39172384-8"
click at [510, 76] on span "search Buscar afiliado" at bounding box center [511, 77] width 62 height 7
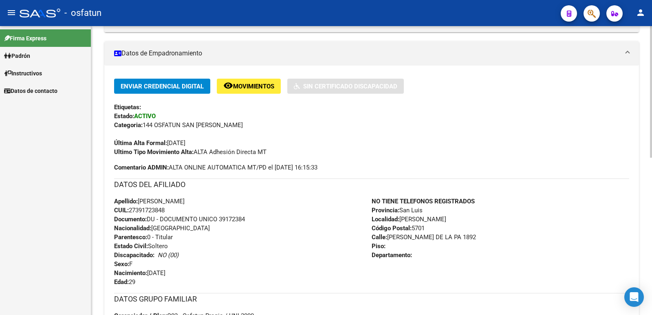
scroll to position [344, 0]
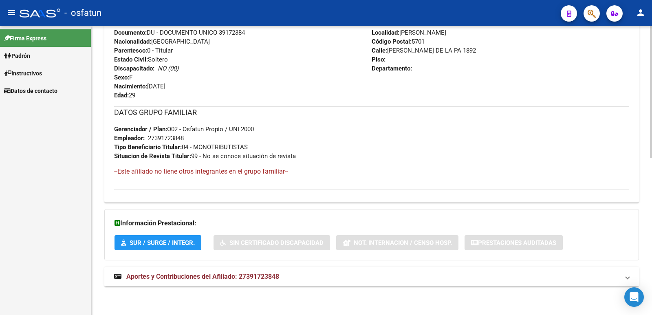
click at [220, 276] on span "Aportes y Contribuciones del Afiliado: 27391723848" at bounding box center [202, 277] width 153 height 8
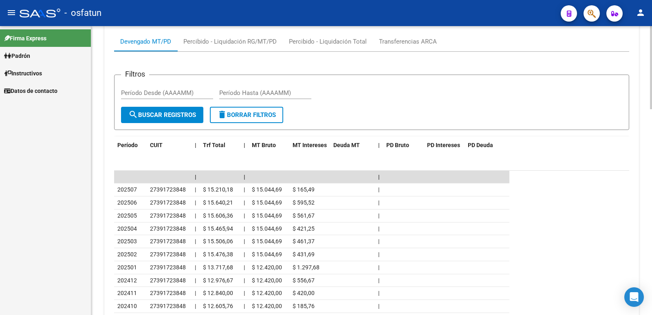
scroll to position [715, 0]
